Goal: Task Accomplishment & Management: Use online tool/utility

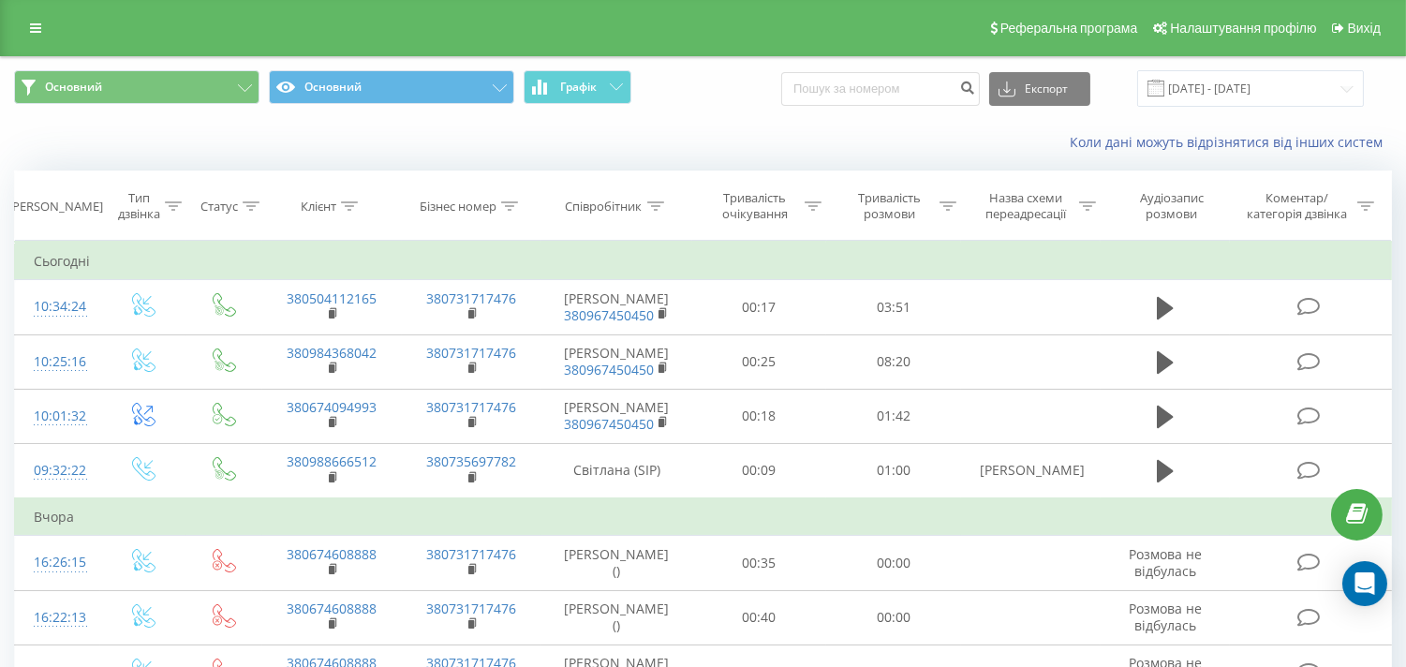
click at [638, 126] on div "Коли дані можуть відрізнятися вiд інших систем" at bounding box center [703, 142] width 1404 height 45
